Goal: Task Accomplishment & Management: Use online tool/utility

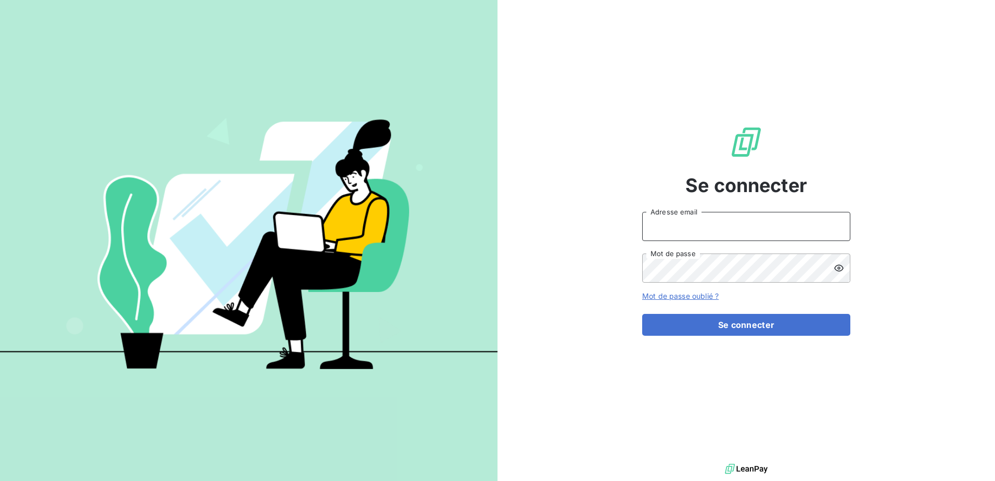
click at [691, 221] on input "Adresse email" at bounding box center [746, 226] width 208 height 29
type input "[PERSON_NAME][EMAIL_ADDRESS][DOMAIN_NAME]"
click at [642, 314] on button "Se connecter" at bounding box center [746, 325] width 208 height 22
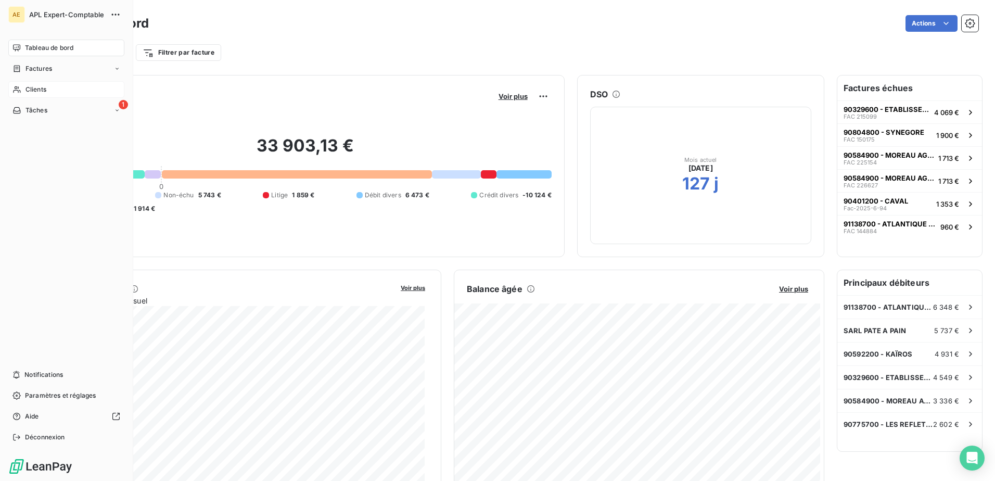
click at [48, 90] on div "Clients" at bounding box center [66, 89] width 116 height 17
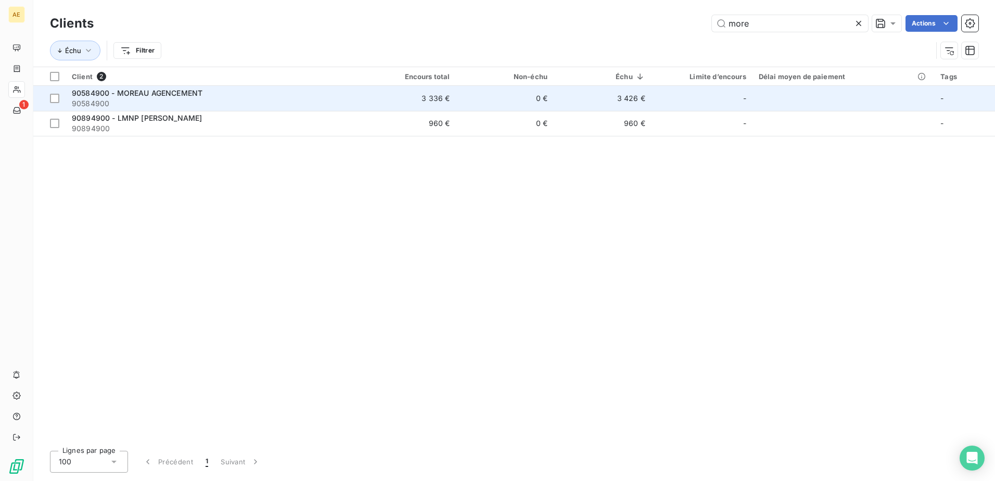
type input "more"
click at [181, 99] on span "90584900" at bounding box center [212, 103] width 280 height 10
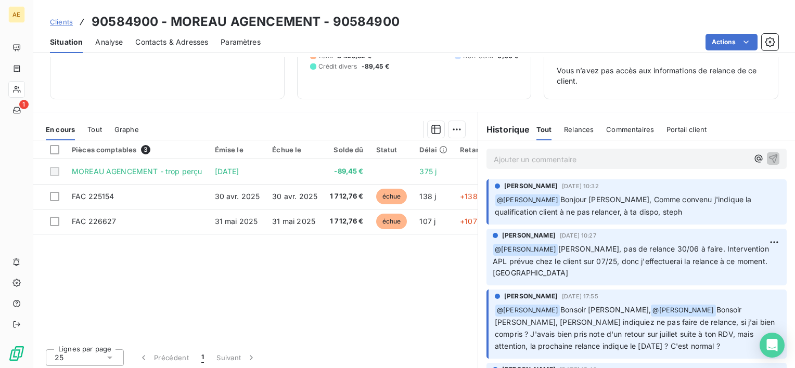
scroll to position [110, 0]
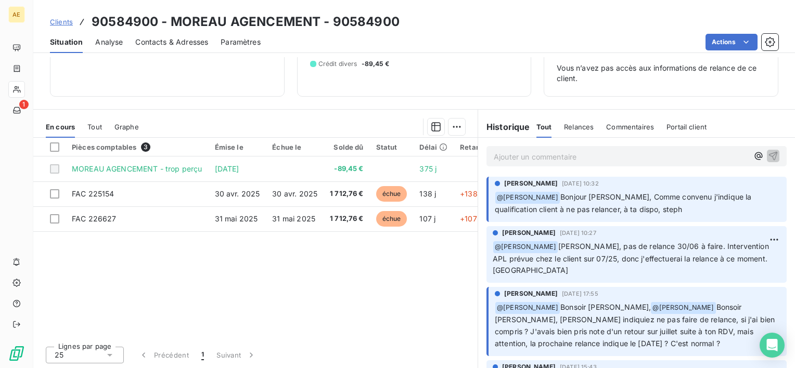
click at [96, 130] on span "Tout" at bounding box center [94, 127] width 15 height 8
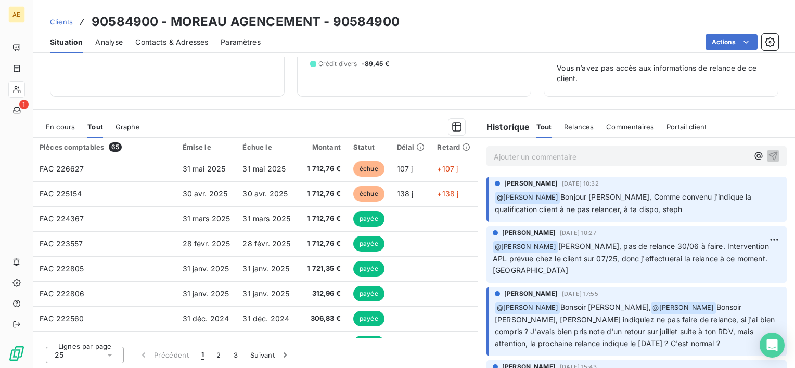
click at [545, 160] on p "Ajouter un commentaire ﻿" at bounding box center [621, 156] width 254 height 13
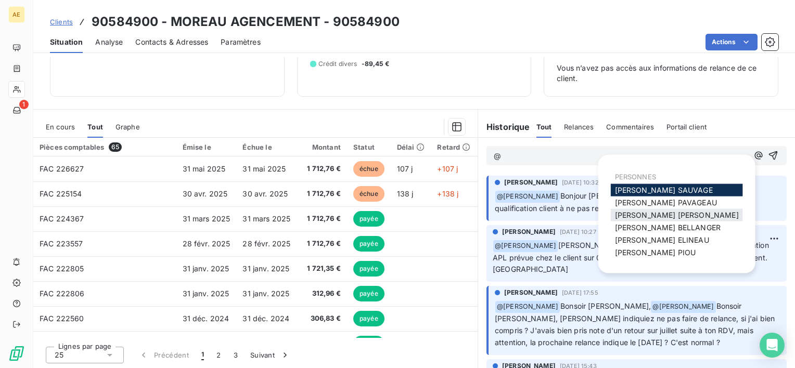
click at [688, 212] on span "[PERSON_NAME] MAILLARD" at bounding box center [677, 215] width 124 height 9
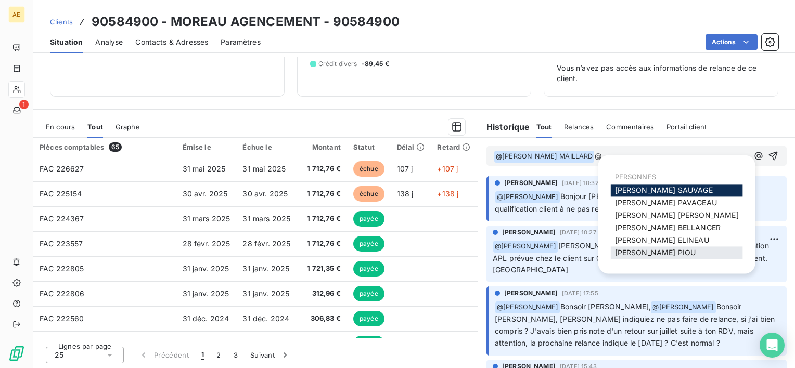
click at [635, 249] on span "[PERSON_NAME]" at bounding box center [655, 252] width 81 height 9
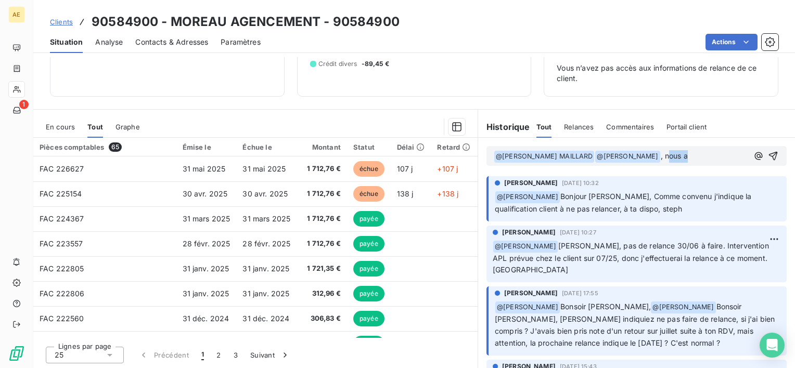
drag, startPoint x: 673, startPoint y: 147, endPoint x: 665, endPoint y: 148, distance: 8.5
click at [665, 149] on div "﻿ @ [PERSON_NAME] MAILLARD ﻿ ﻿ @ [PERSON_NAME] ﻿ , nous a" at bounding box center [621, 156] width 254 height 14
drag, startPoint x: 700, startPoint y: 156, endPoint x: 706, endPoint y: 158, distance: 6.1
click at [701, 156] on p "﻿ @ [PERSON_NAME] MAILLARD ﻿ ﻿ @ [PERSON_NAME] ﻿ , nous a" at bounding box center [621, 156] width 254 height 12
click at [699, 154] on p "﻿ @ [PERSON_NAME] MAILLARD ﻿ ﻿ @ [PERSON_NAME] ﻿ , nous a" at bounding box center [621, 156] width 254 height 12
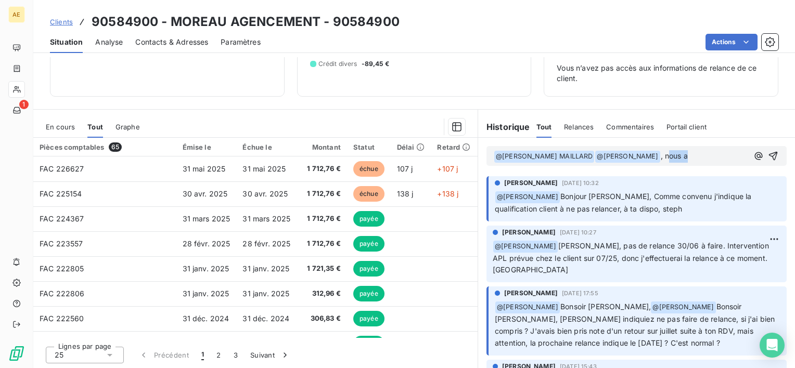
click at [687, 154] on p "﻿ @ [PERSON_NAME] MAILLARD ﻿ ﻿ @ [PERSON_NAME] ﻿ , nous a" at bounding box center [621, 156] width 254 height 12
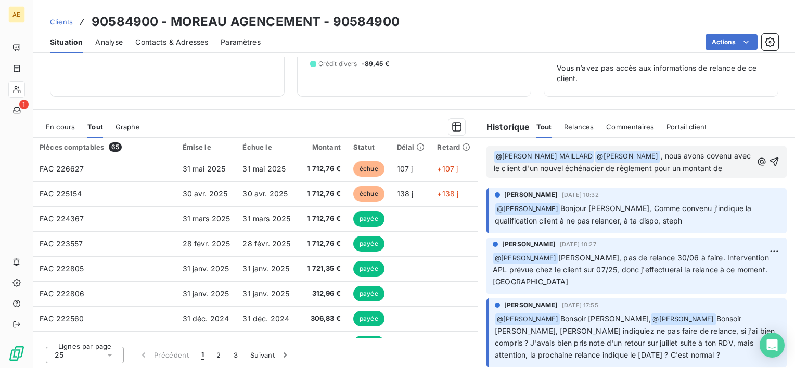
click at [506, 178] on div "﻿ @ [PERSON_NAME] ﻿ ﻿ @ [PERSON_NAME] ﻿ , nous avons covenu avec le client d'un…" at bounding box center [637, 162] width 300 height 32
click at [508, 175] on p "﻿ @ [PERSON_NAME] ﻿ ﻿ @ [PERSON_NAME] ﻿ , nous avons covenu avec le client d'un…" at bounding box center [623, 162] width 259 height 24
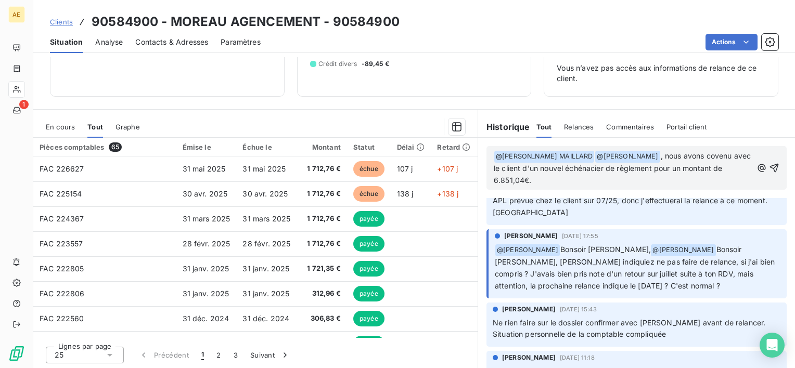
scroll to position [0, 0]
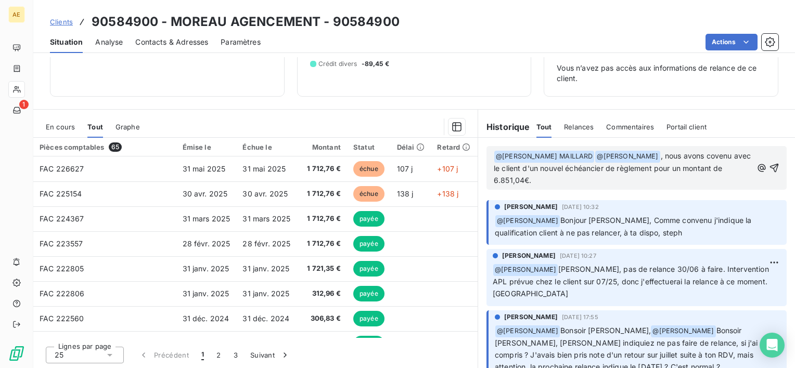
click at [712, 157] on span ", nous avons covenu avec le client d'un nouvel échéancier de règlement pour un …" at bounding box center [623, 167] width 259 height 33
drag, startPoint x: 703, startPoint y: 176, endPoint x: 691, endPoint y: 178, distance: 12.1
click at [701, 175] on p "﻿ @ [PERSON_NAME] ﻿ ﻿ @ [PERSON_NAME] ﻿ , nous avons convenu avec le client d'u…" at bounding box center [623, 168] width 259 height 36
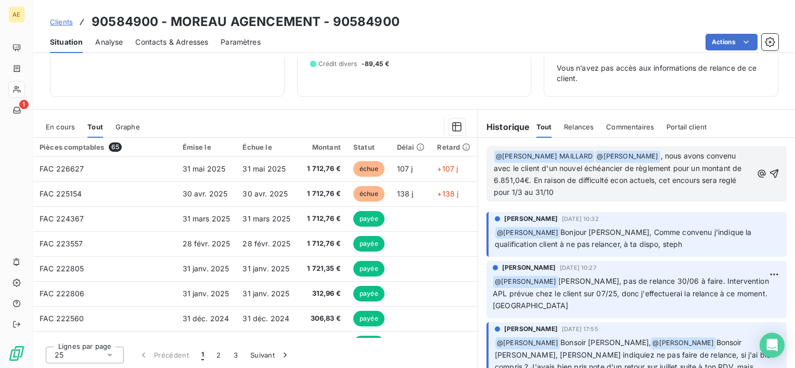
click at [521, 190] on span ", nous avons convenu avec le client d'un nouvel échéancier de règlement pour un…" at bounding box center [619, 173] width 250 height 45
click at [603, 195] on p "﻿ @ [PERSON_NAME] ﻿ ﻿ @ [PERSON_NAME] ﻿ , nous avons convenu avec le client d'u…" at bounding box center [623, 174] width 259 height 48
click at [633, 177] on span ", nous avons convenu avec le client d'un nouvel échéancier de règlement pour un…" at bounding box center [619, 173] width 250 height 45
click at [615, 180] on span ", nous avons convenu avec le client d'un nouvel échéancier de règlement pour un…" at bounding box center [621, 173] width 254 height 45
click at [580, 181] on span ", nous avons convenu avec le client d'un nouvel échéancier de règlement pour un…" at bounding box center [623, 173] width 258 height 45
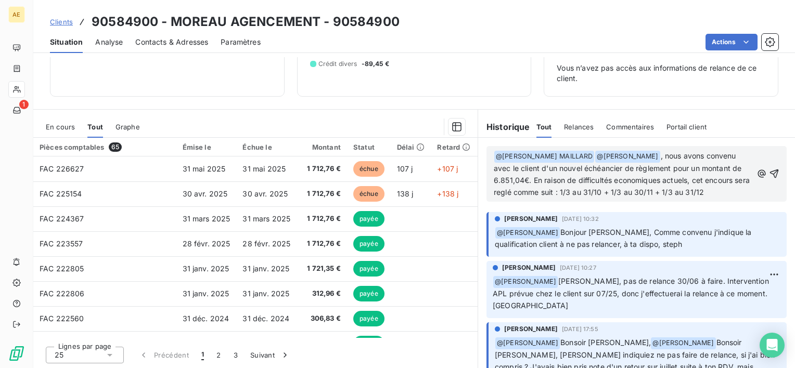
click at [583, 181] on span ", nous avons convenu avec le client d'un nouvel échéancier de règlement pour un…" at bounding box center [623, 173] width 258 height 45
click at [701, 180] on span ", nous avons convenu avec le client d'un nouvel échéancier de règlement pour un…" at bounding box center [619, 173] width 250 height 45
drag, startPoint x: 545, startPoint y: 192, endPoint x: 535, endPoint y: 202, distance: 14.0
click at [535, 199] on p "﻿ @ [PERSON_NAME] ﻿ ﻿ @ [PERSON_NAME] ﻿ , nous avons convenu avec le client d'u…" at bounding box center [623, 174] width 259 height 48
click at [557, 191] on span ", nous avons convenu avec le client d'un nouvel échéancier de règlement pour un…" at bounding box center [619, 173] width 250 height 45
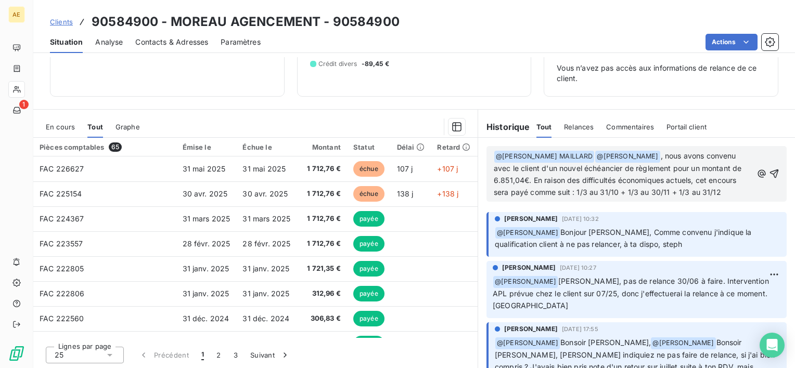
click at [537, 199] on p "﻿ @ [PERSON_NAME] ﻿ ﻿ @ [PERSON_NAME] ﻿ , nous avons convenu avec le client d'u…" at bounding box center [623, 174] width 259 height 48
click at [534, 179] on span ", nous avons convenu avec le client d'un nouvel échéancier de règlement pour un…" at bounding box center [619, 173] width 250 height 45
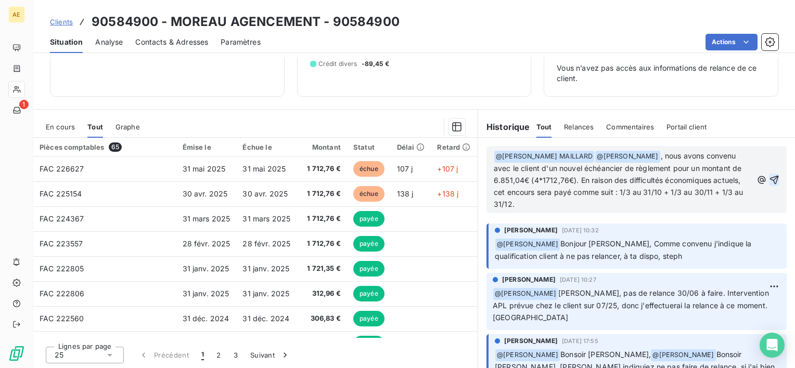
click at [769, 178] on icon "button" at bounding box center [774, 180] width 10 height 10
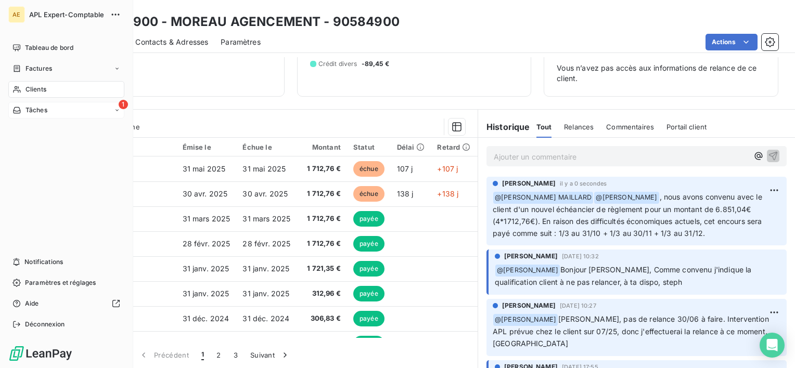
click at [24, 113] on div "Tâches" at bounding box center [29, 110] width 35 height 9
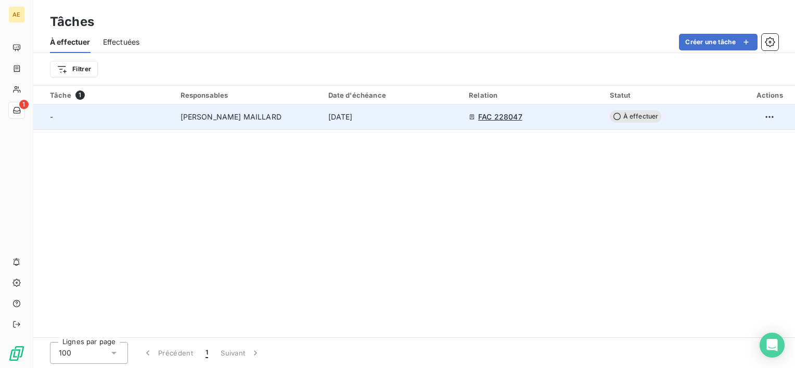
click at [353, 118] on span "[DATE]" at bounding box center [340, 117] width 24 height 10
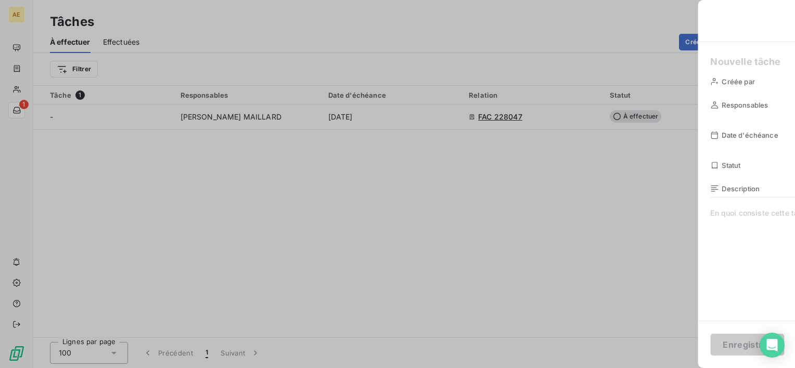
type input "[DATE]"
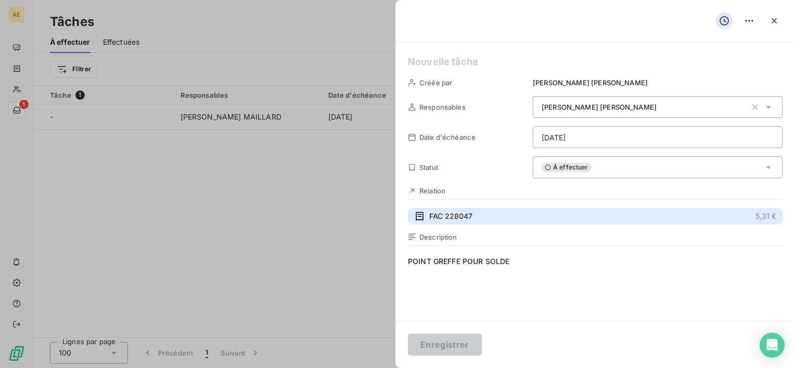
click at [461, 219] on span "FAC 228047" at bounding box center [450, 216] width 43 height 10
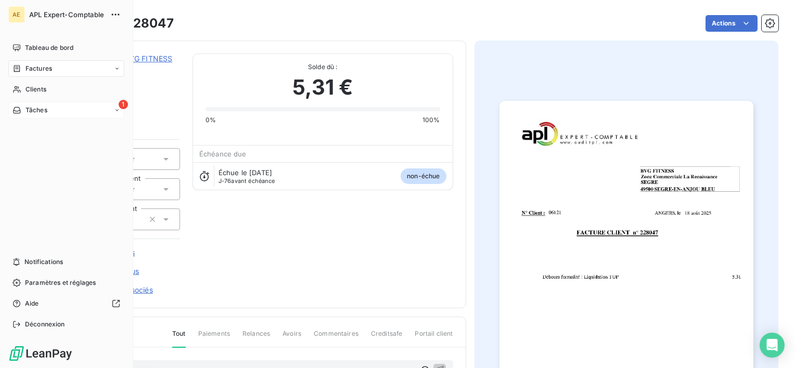
click at [31, 109] on span "Tâches" at bounding box center [36, 110] width 22 height 9
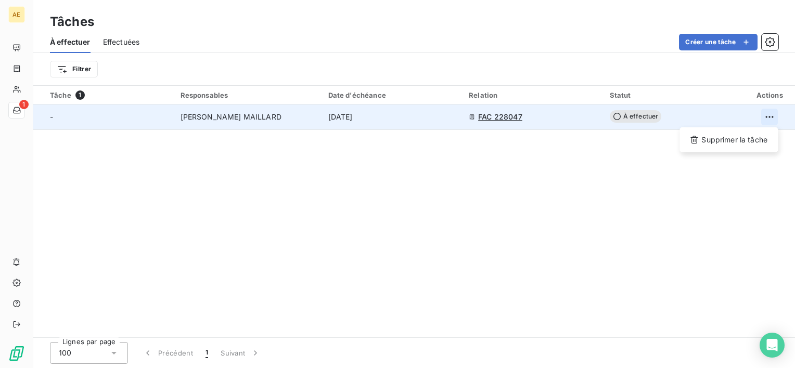
click at [773, 117] on html "AE 1 Tâches À effectuer Effectuées Créer une tâche Filtrer Tâche 1 Responsables…" at bounding box center [397, 184] width 795 height 368
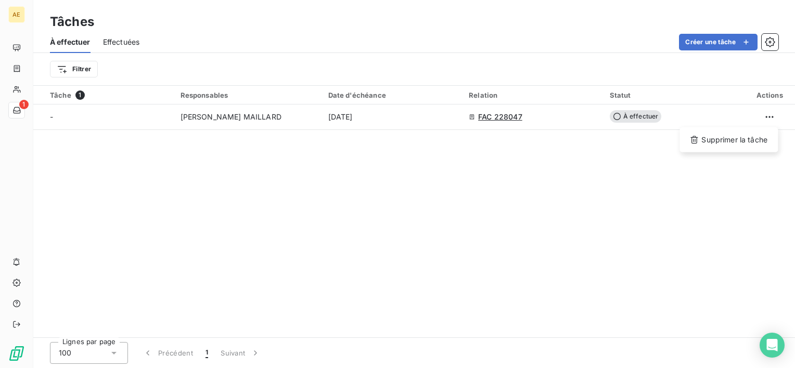
click at [597, 70] on html "AE 1 Tâches À effectuer Effectuées Créer une tâche Filtrer Tâche 1 Responsables…" at bounding box center [397, 184] width 795 height 368
